Goal: Task Accomplishment & Management: Manage account settings

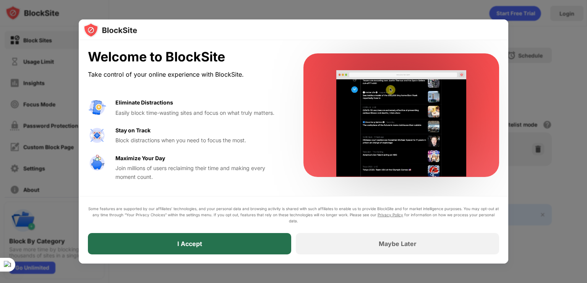
click at [214, 239] on div "I Accept" at bounding box center [189, 243] width 203 height 21
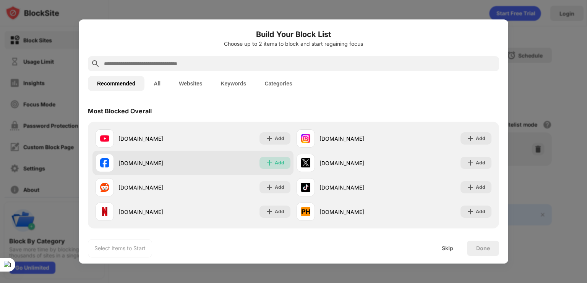
click at [266, 160] on img at bounding box center [269, 163] width 8 height 8
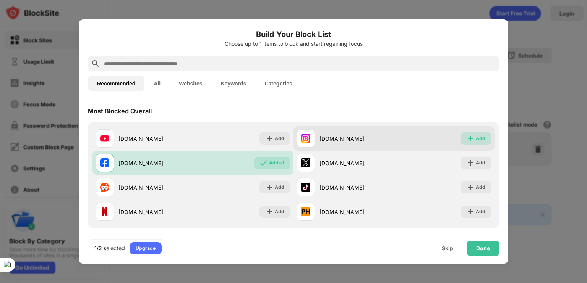
click at [466, 139] on img at bounding box center [470, 139] width 8 height 8
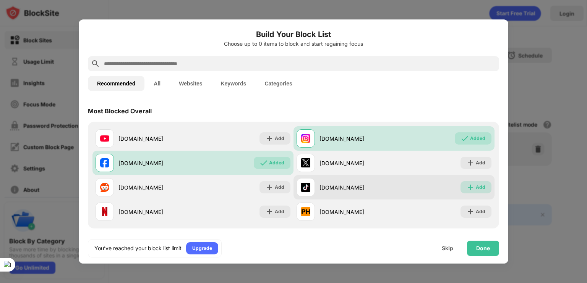
click at [473, 183] on div "Add" at bounding box center [475, 187] width 31 height 12
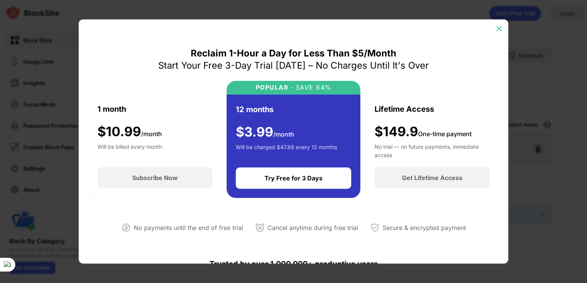
click at [498, 25] on img at bounding box center [499, 29] width 8 height 8
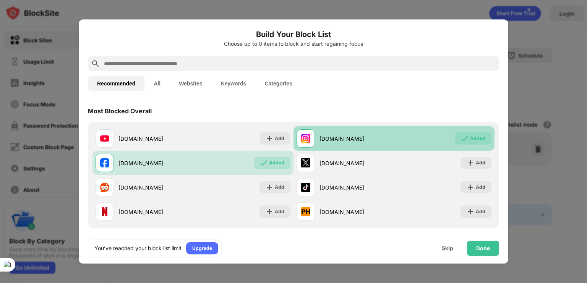
click at [470, 139] on div "Added" at bounding box center [477, 139] width 15 height 8
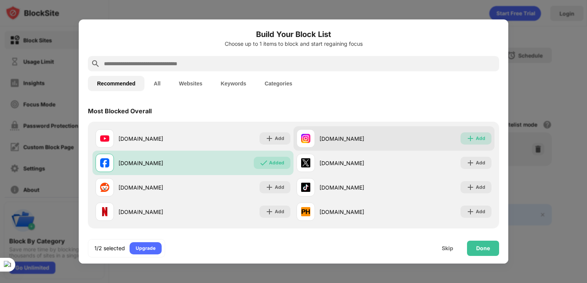
click at [466, 139] on img at bounding box center [470, 139] width 8 height 8
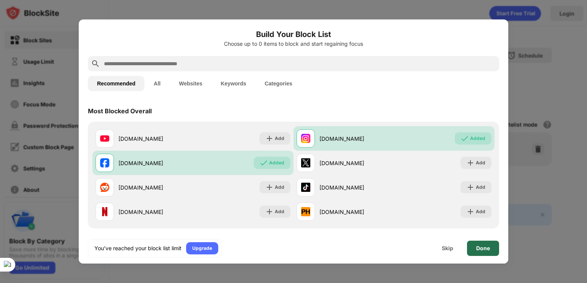
click at [482, 250] on div "Done" at bounding box center [483, 249] width 14 height 6
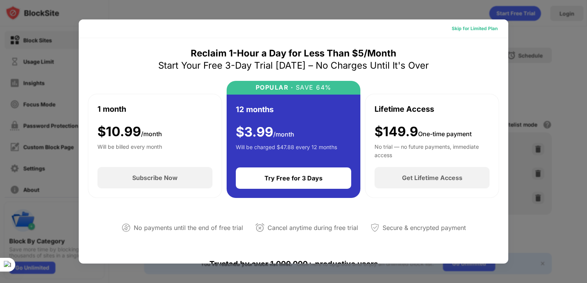
click at [478, 30] on div "Skip for Limited Plan" at bounding box center [474, 29] width 46 height 8
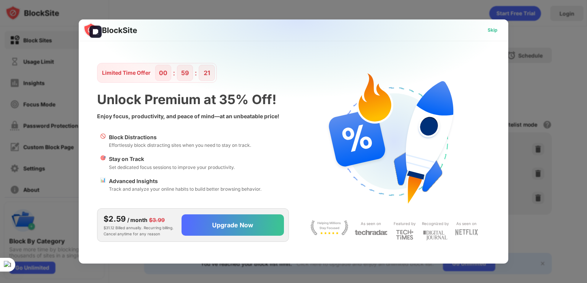
click at [491, 29] on div "Skip" at bounding box center [492, 30] width 10 height 8
